Goal: Transaction & Acquisition: Purchase product/service

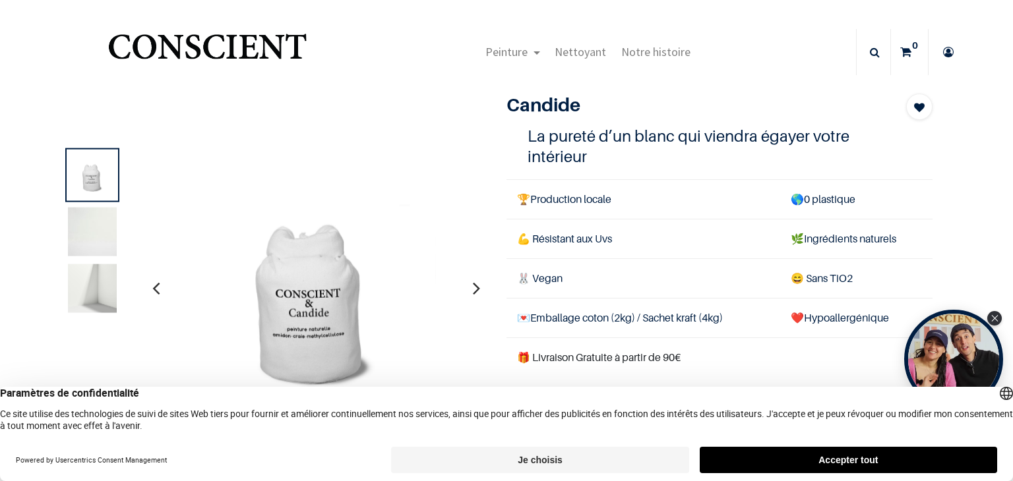
click at [90, 226] on img at bounding box center [92, 232] width 49 height 49
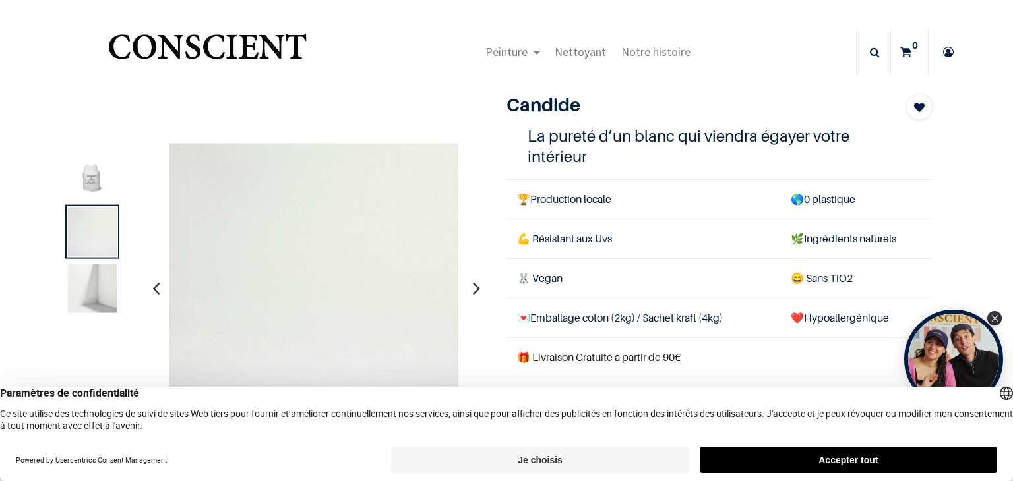
click at [92, 288] on img at bounding box center [92, 288] width 49 height 49
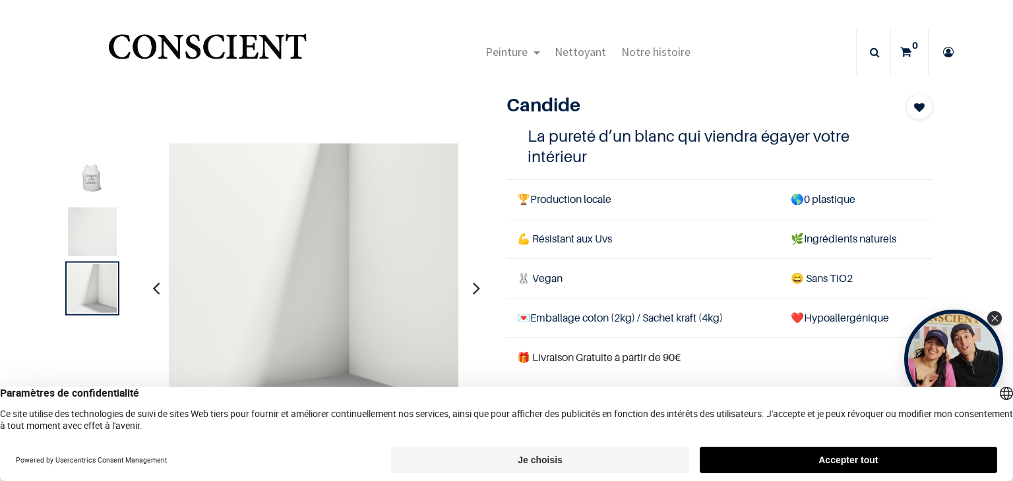
click at [93, 181] on img at bounding box center [92, 175] width 49 height 49
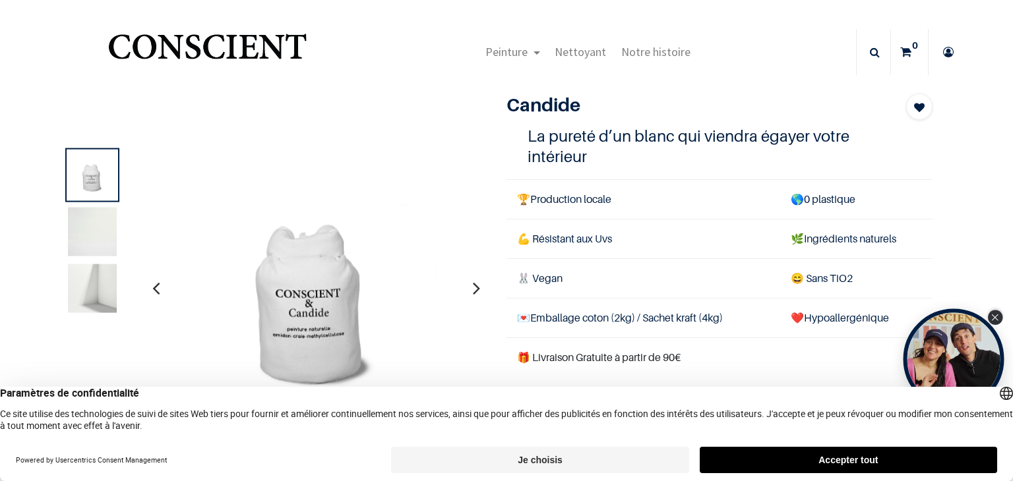
click at [997, 316] on icon "Close Tolstoy widget" at bounding box center [994, 317] width 7 height 7
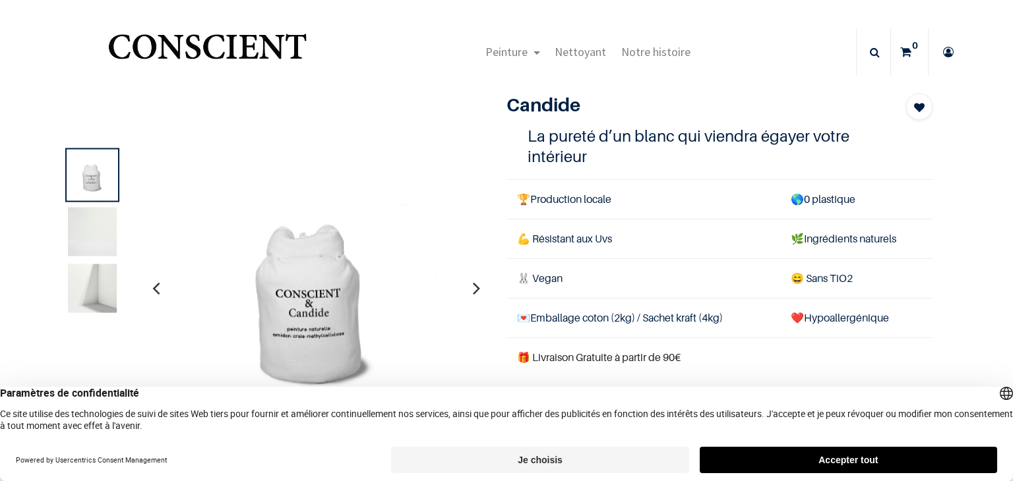
drag, startPoint x: 965, startPoint y: 310, endPoint x: 1004, endPoint y: 312, distance: 38.9
click at [1004, 312] on div "True Peinture Shop new 0" at bounding box center [506, 240] width 1013 height 481
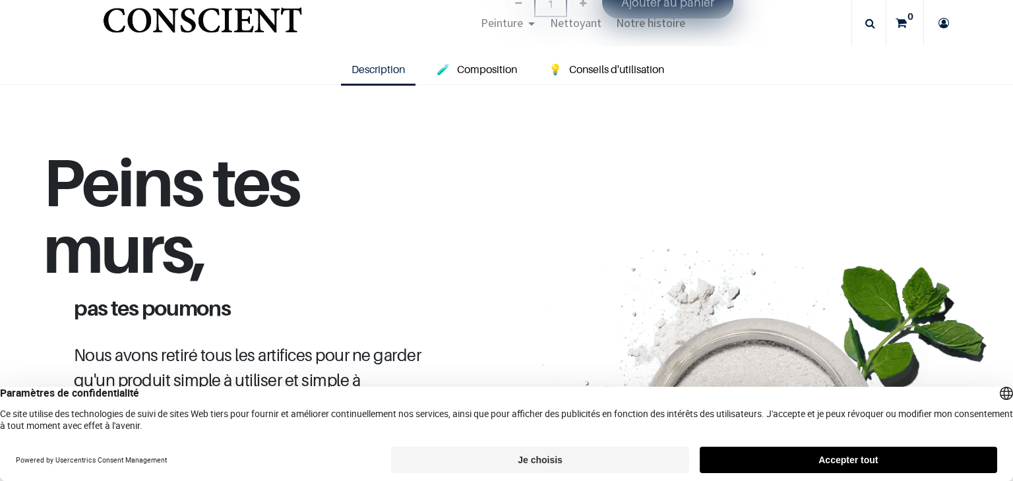
scroll to position [841, 0]
